Goal: Information Seeking & Learning: Find specific page/section

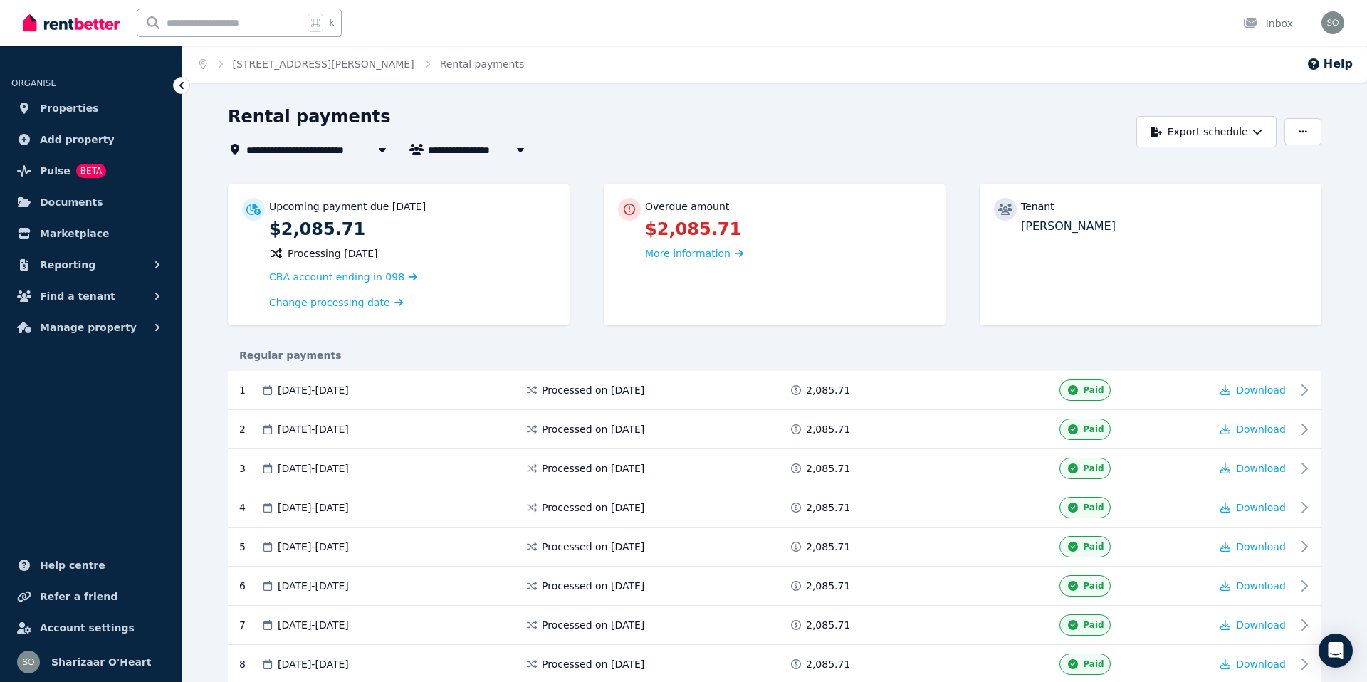
scroll to position [177, 0]
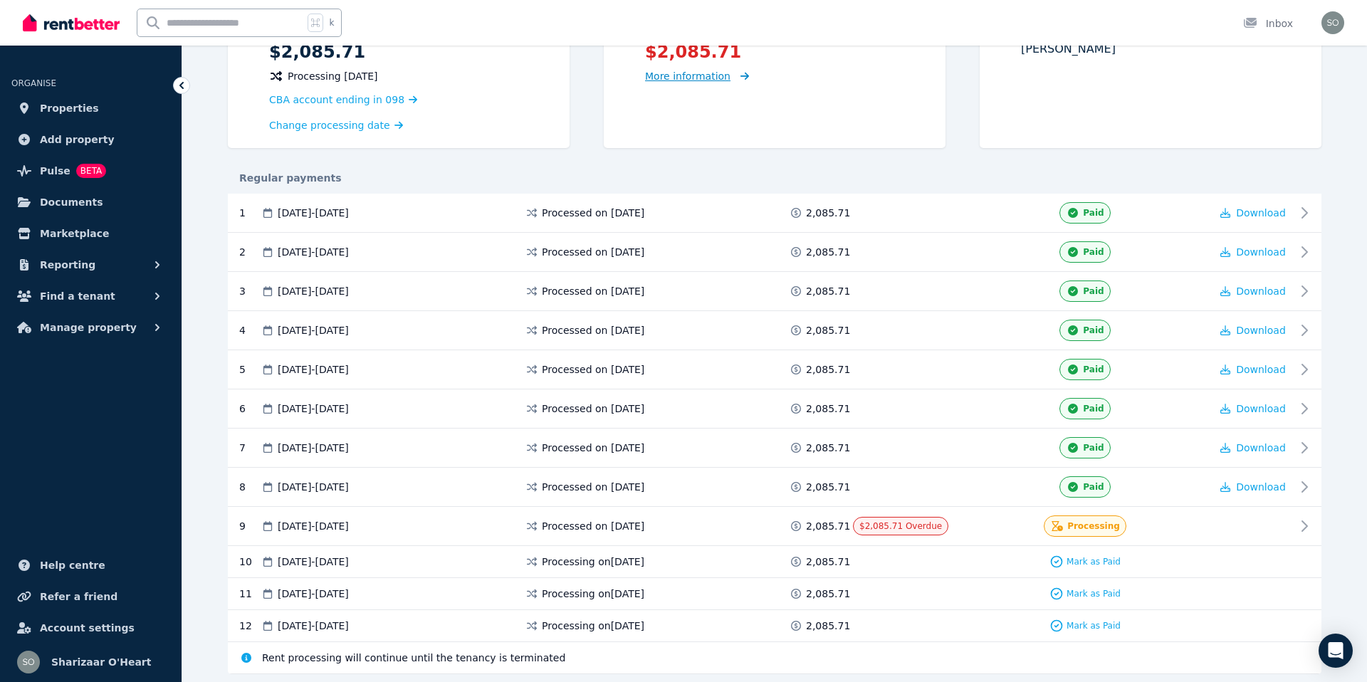
click at [716, 73] on span "More information" at bounding box center [687, 76] width 85 height 11
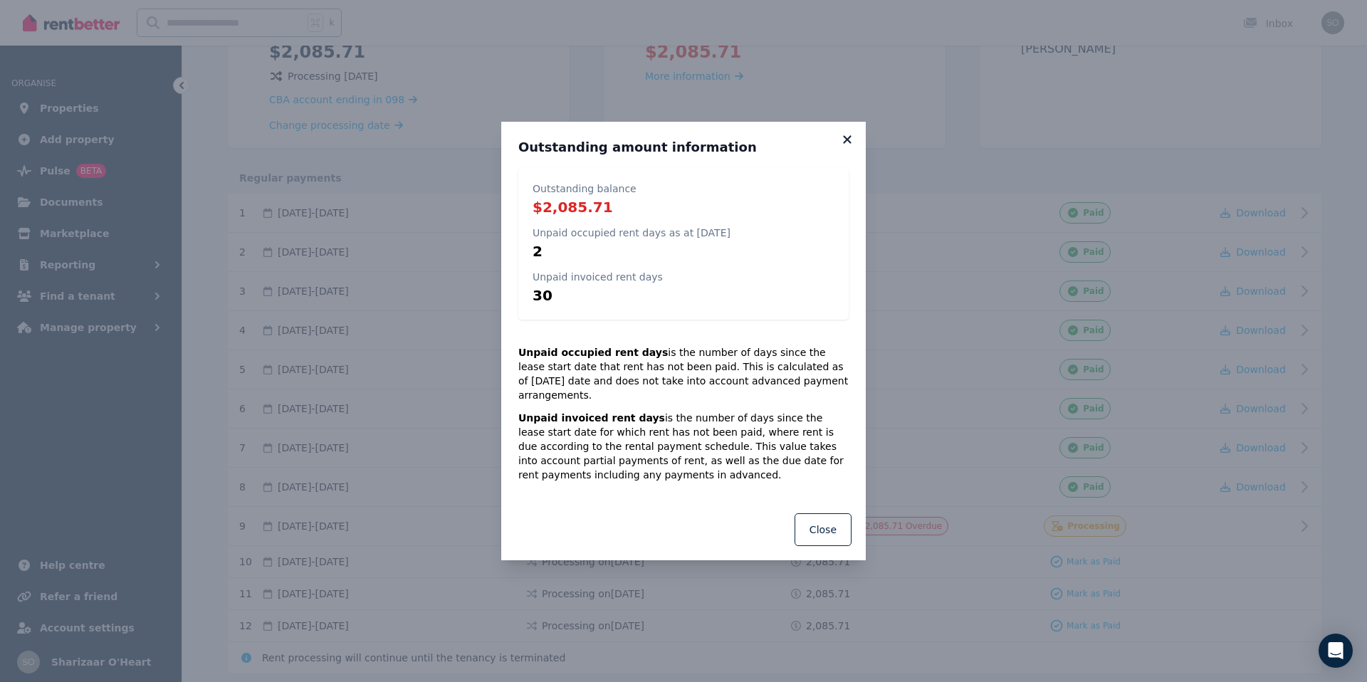
click at [849, 143] on icon at bounding box center [847, 139] width 8 height 8
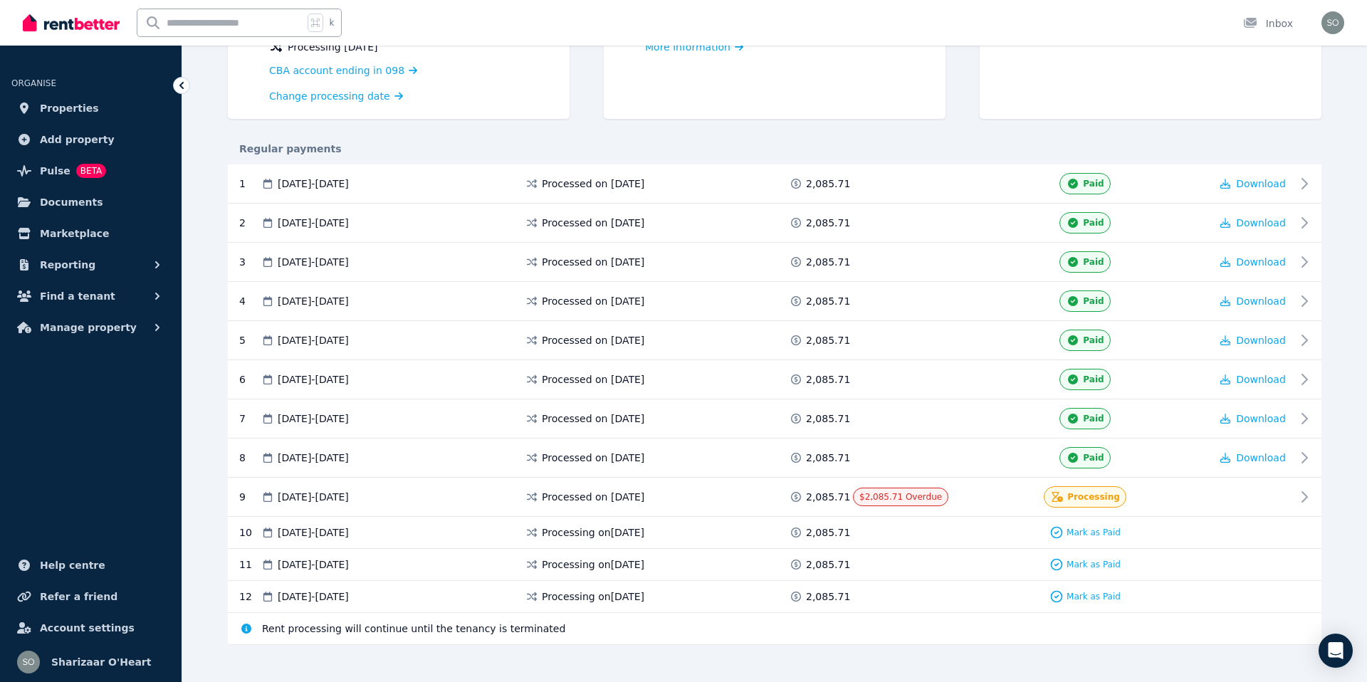
scroll to position [219, 0]
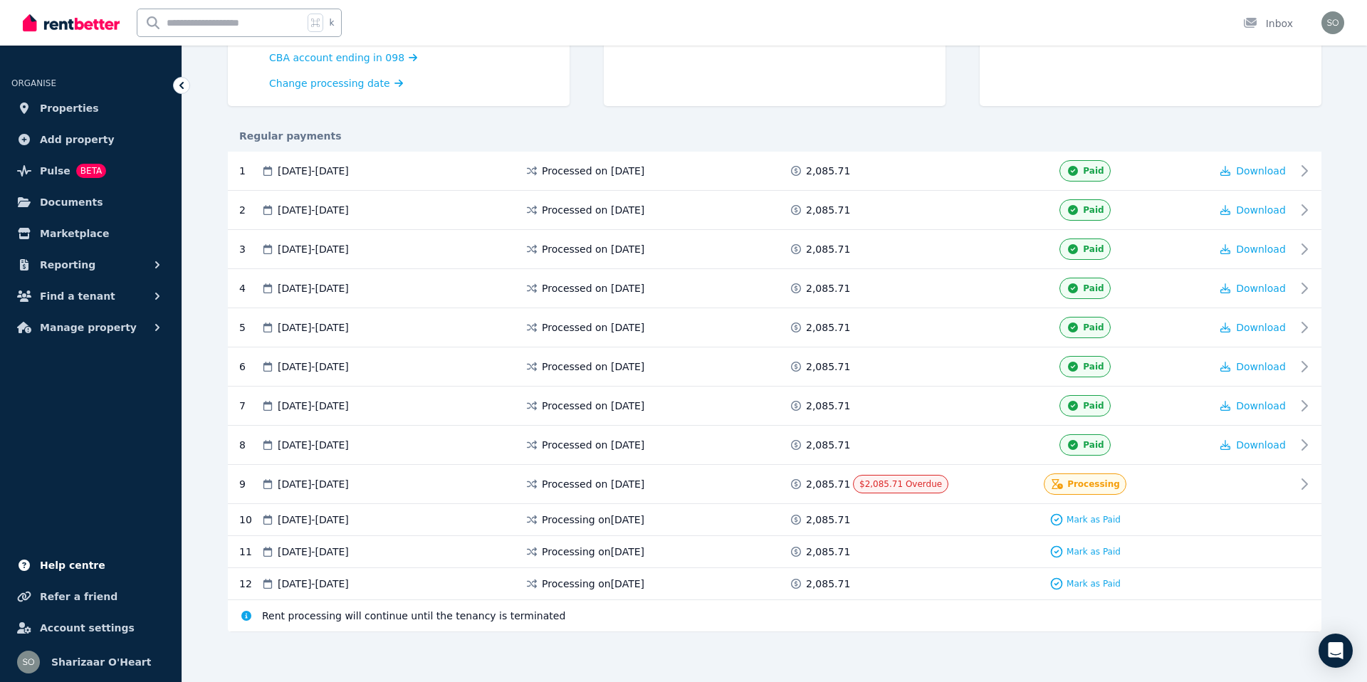
click at [83, 565] on span "Help centre" at bounding box center [73, 565] width 66 height 17
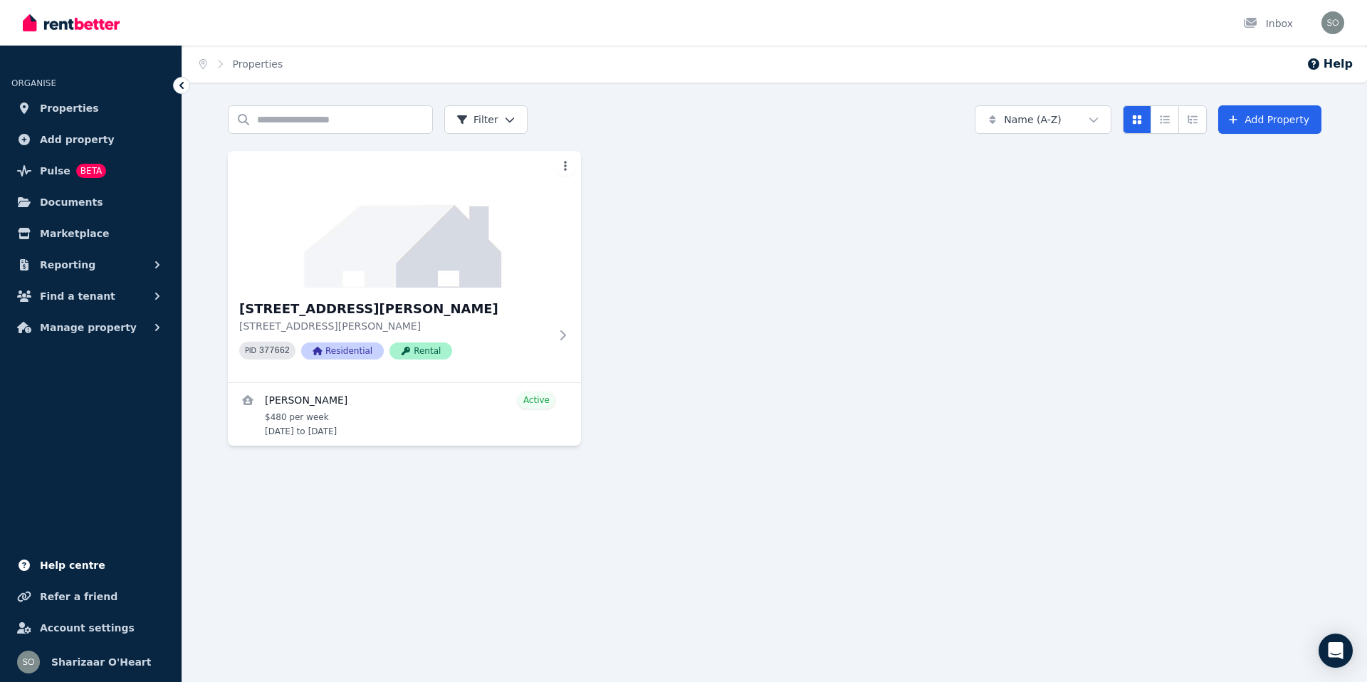
click at [83, 561] on span "Help centre" at bounding box center [73, 565] width 66 height 17
click at [119, 323] on span "Manage property" at bounding box center [88, 327] width 97 height 17
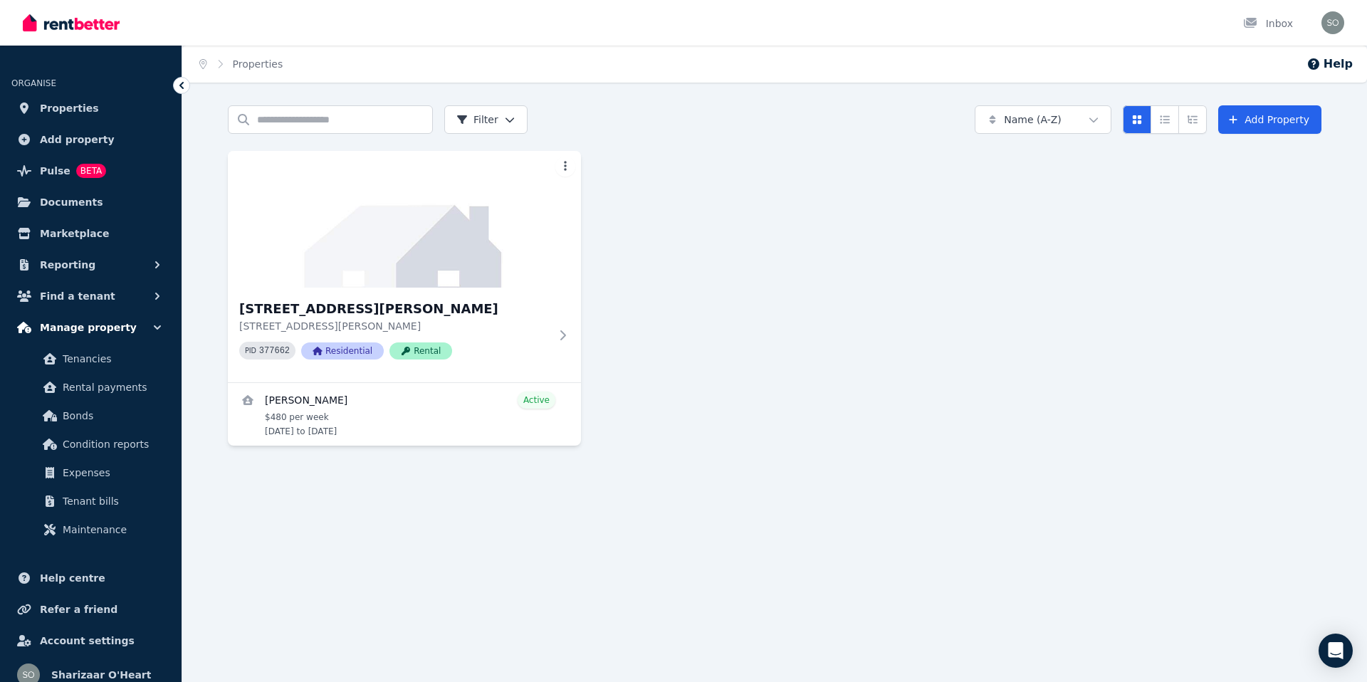
scroll to position [13, 0]
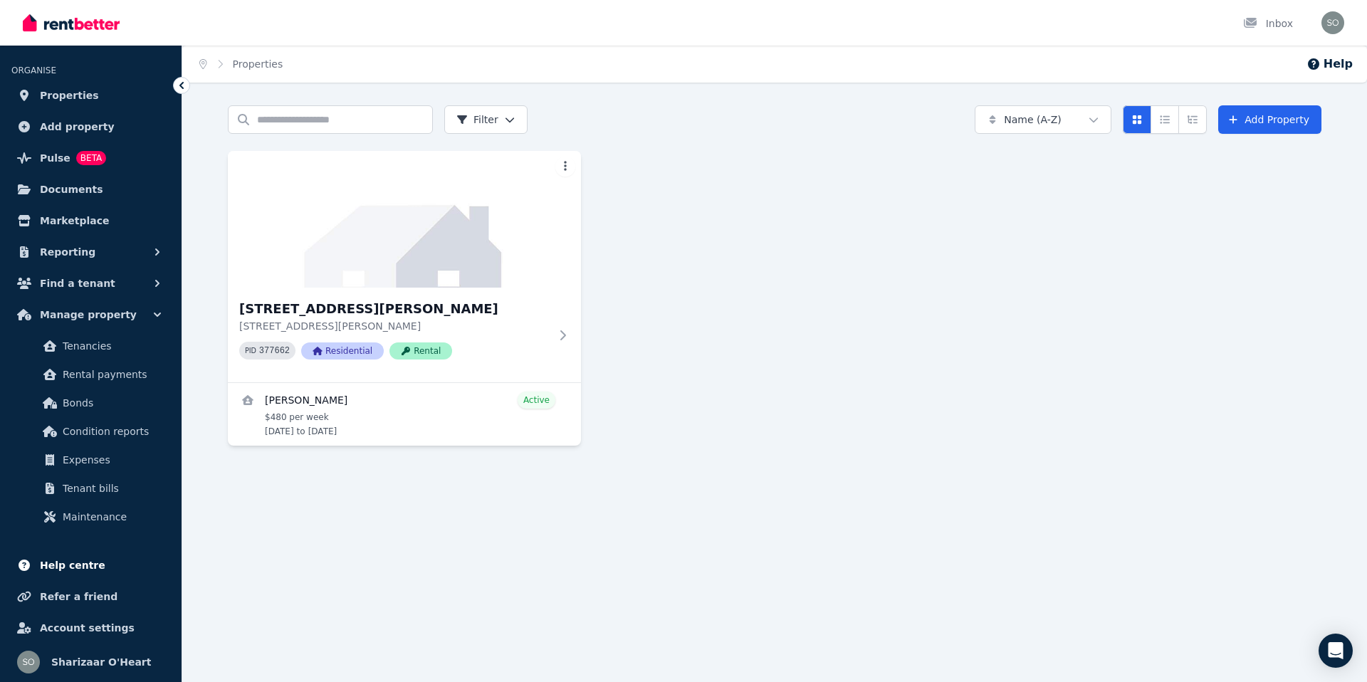
click at [98, 560] on link "Help centre" at bounding box center [90, 565] width 159 height 28
click at [124, 380] on span "Rental payments" at bounding box center [111, 374] width 96 height 17
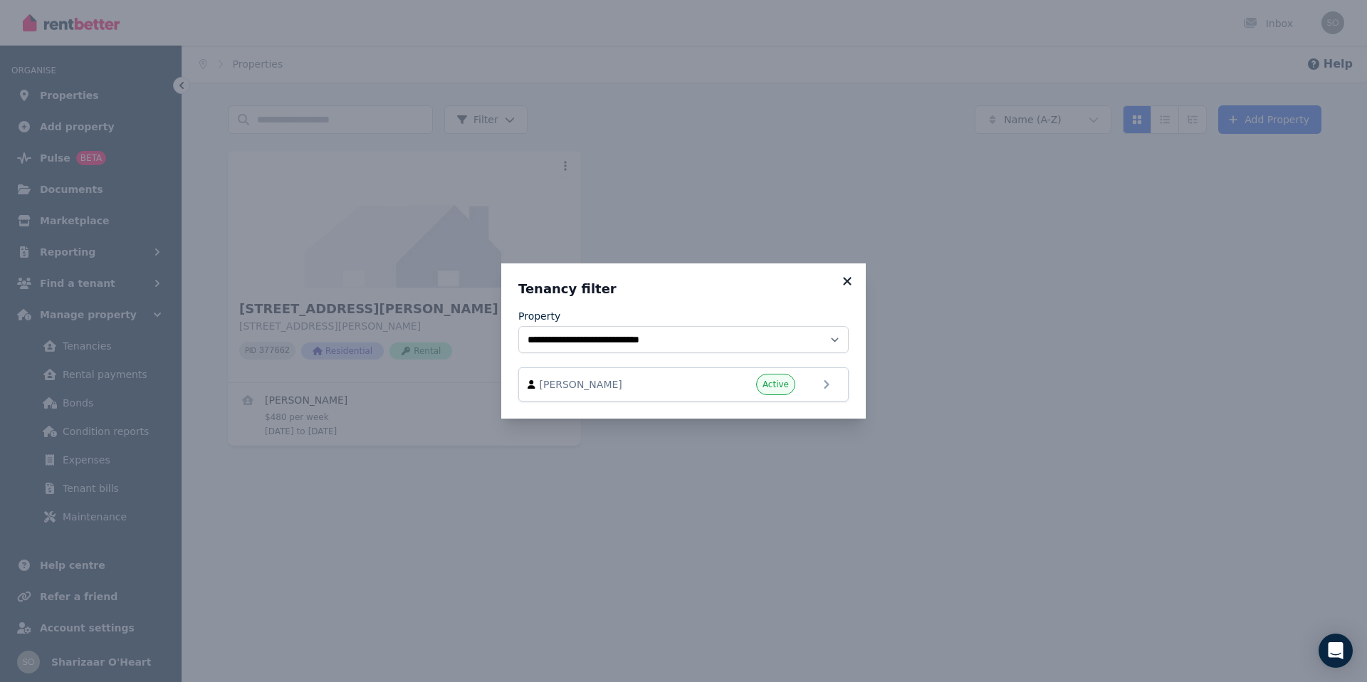
click at [850, 278] on icon at bounding box center [847, 281] width 8 height 8
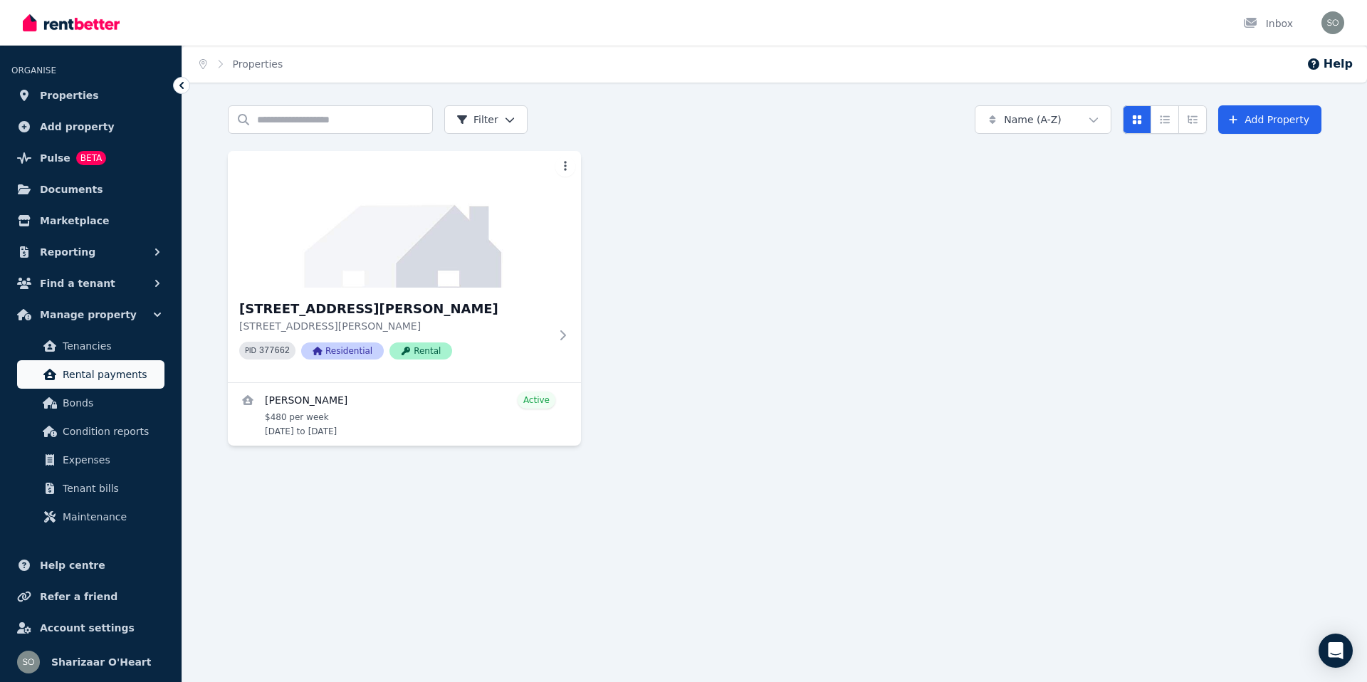
click at [108, 374] on span "Rental payments" at bounding box center [111, 374] width 96 height 17
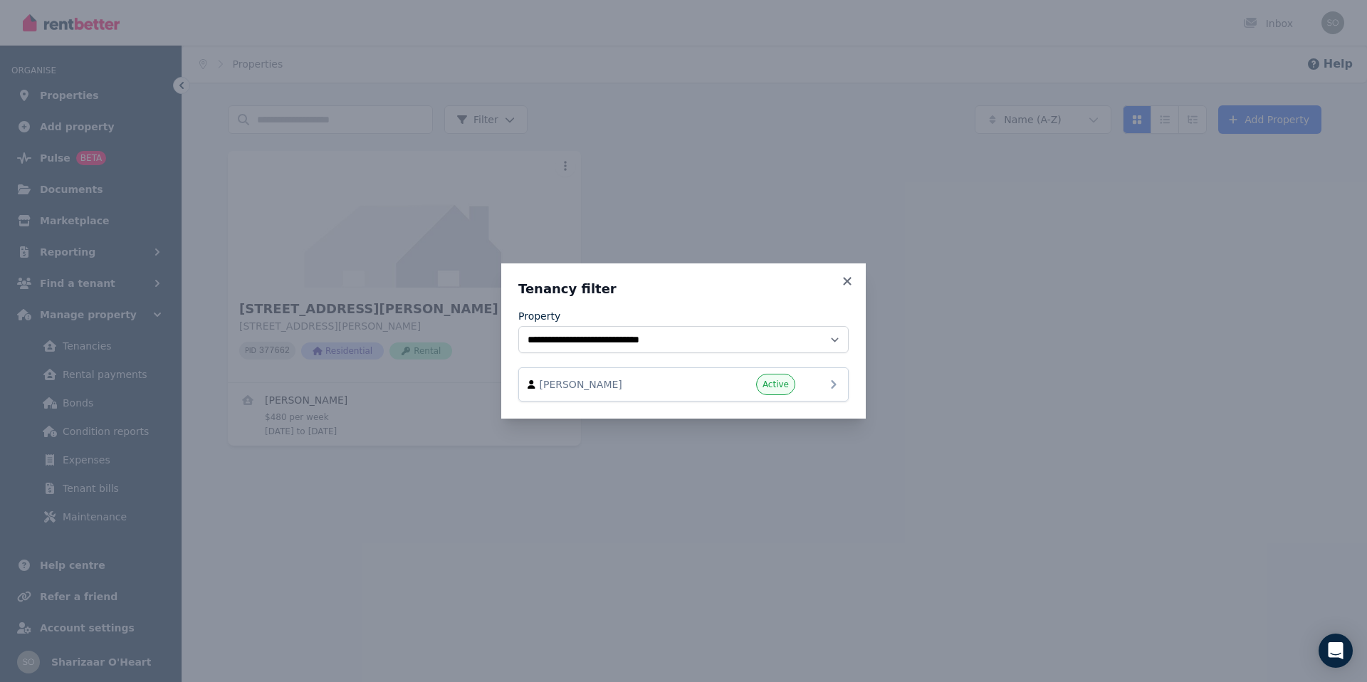
click at [833, 385] on icon at bounding box center [833, 384] width 17 height 17
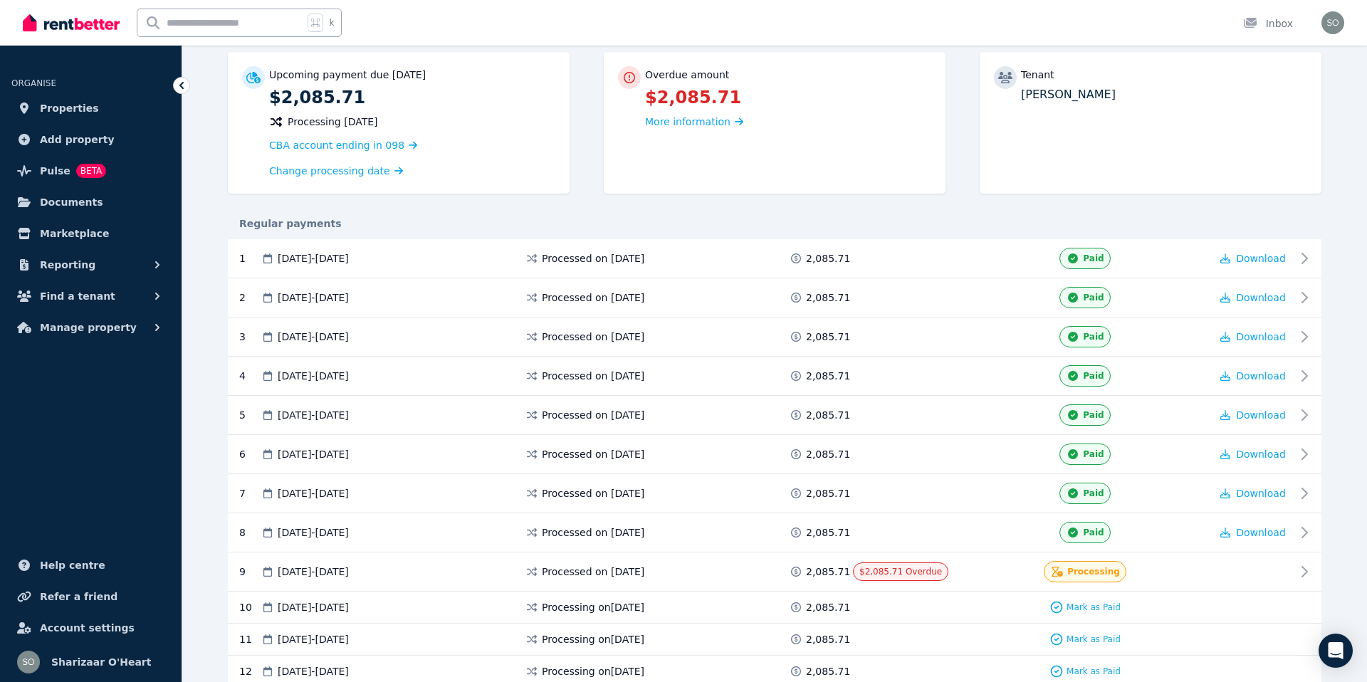
scroll to position [136, 0]
